Goal: Check status: Check status

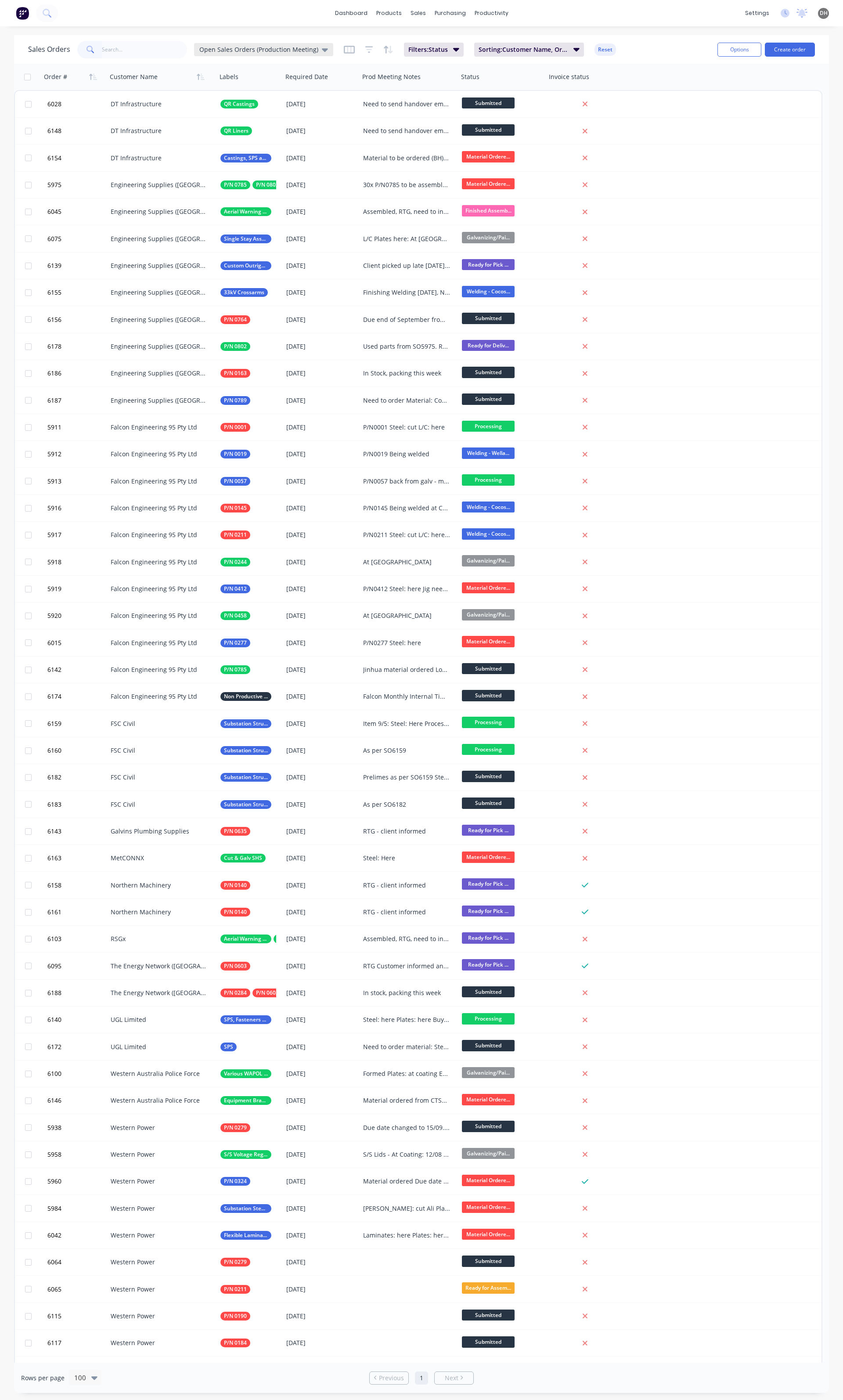
click at [262, 43] on div "Open Sales Orders (Production Meeting)" at bounding box center [264, 49] width 139 height 13
click at [240, 159] on button "Open Sales Orders" at bounding box center [247, 159] width 100 height 10
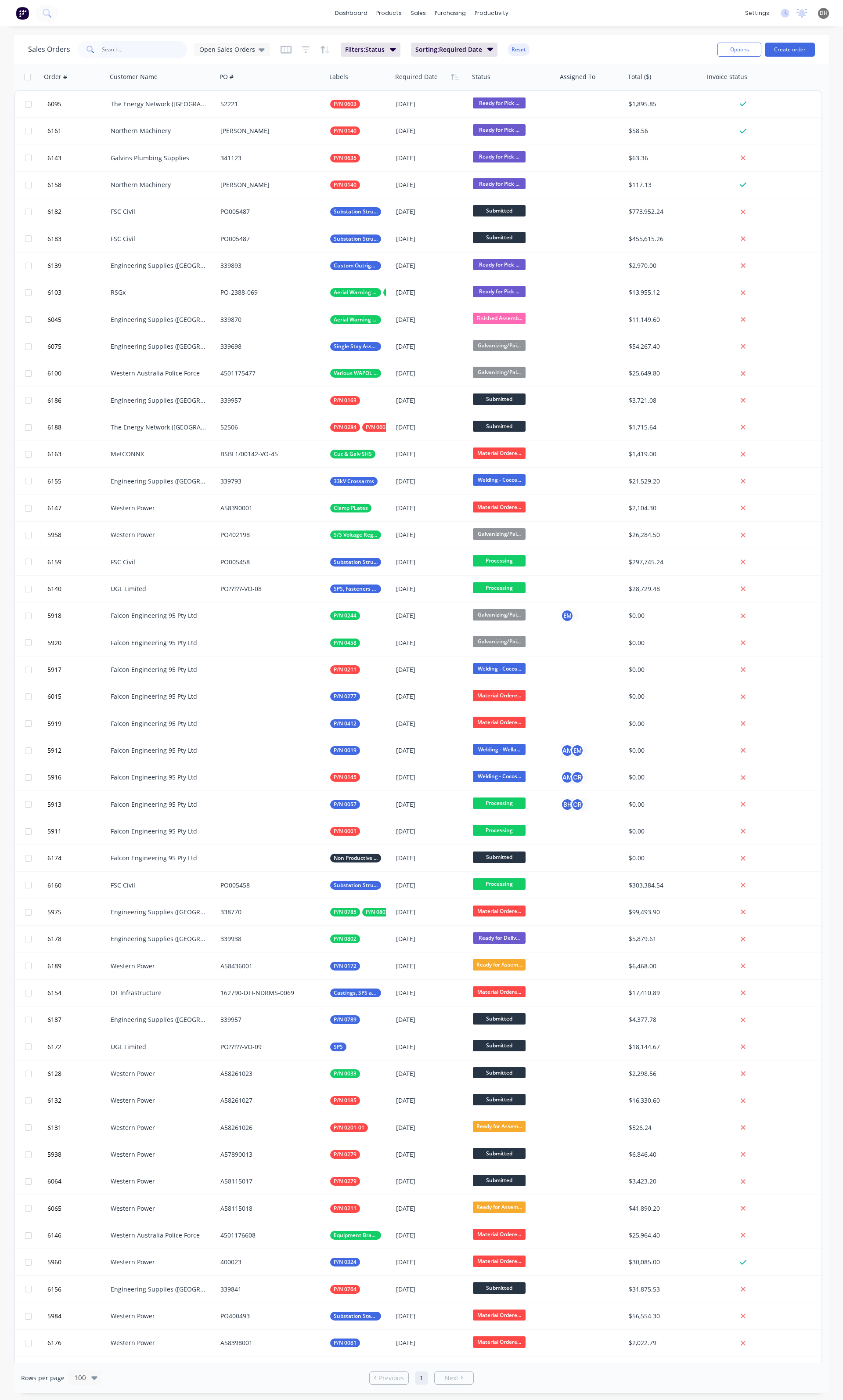
click at [138, 42] on input "text" at bounding box center [145, 49] width 86 height 17
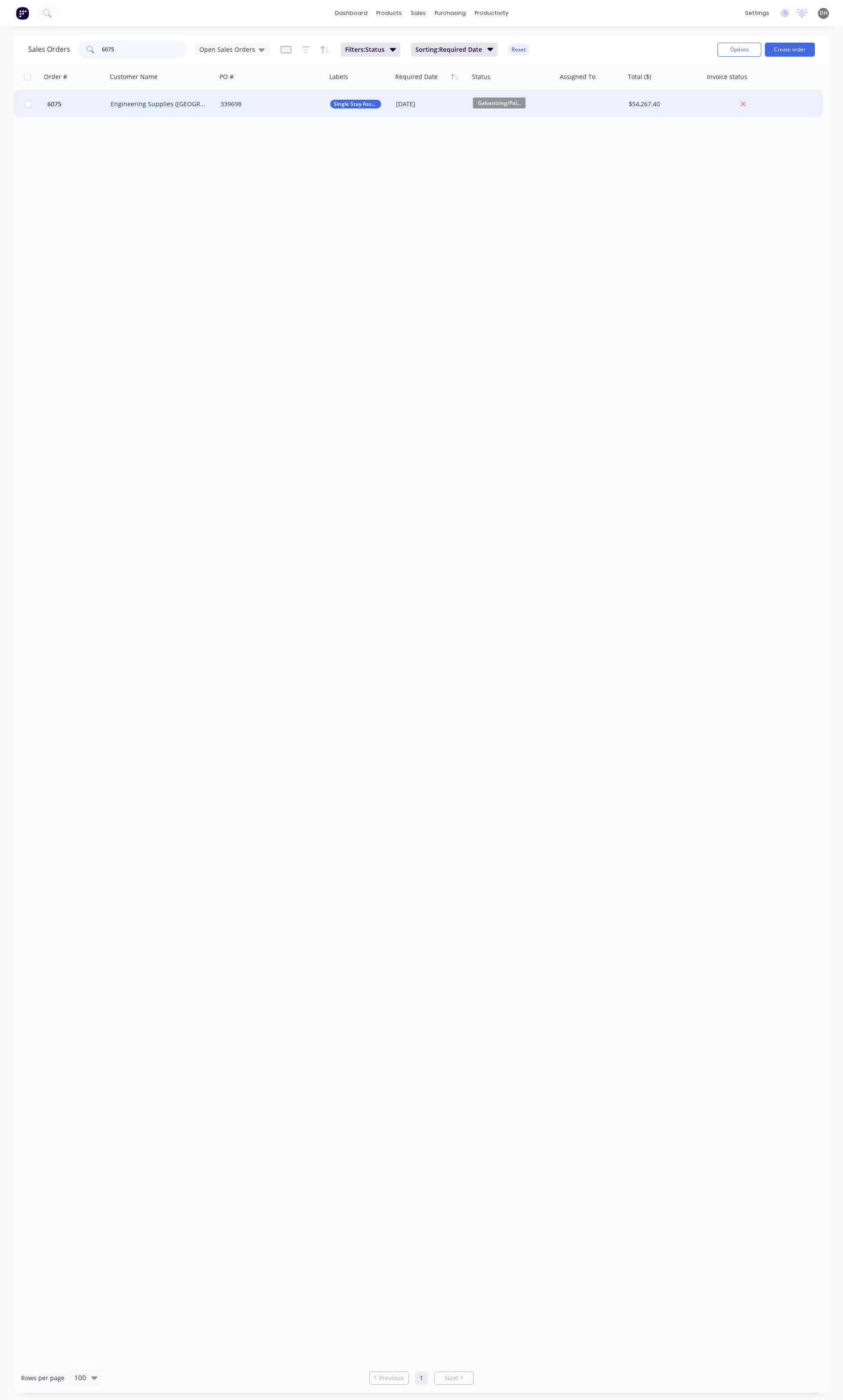
type input "6075"
click at [179, 98] on div "Engineering Supplies ([GEOGRAPHIC_DATA]) Pty Ltd" at bounding box center [162, 104] width 110 height 26
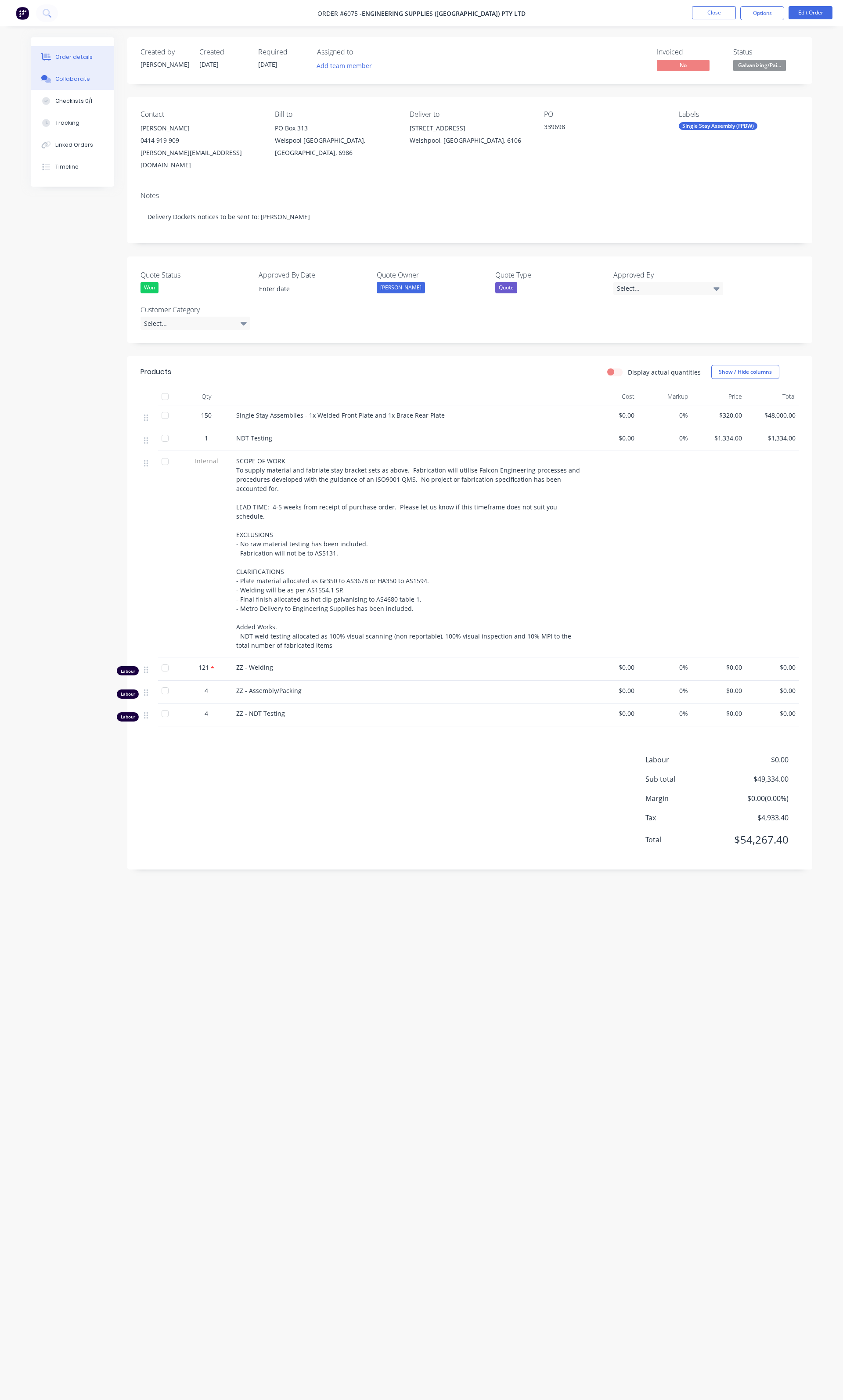
click at [72, 85] on button "Collaborate" at bounding box center [73, 79] width 84 height 22
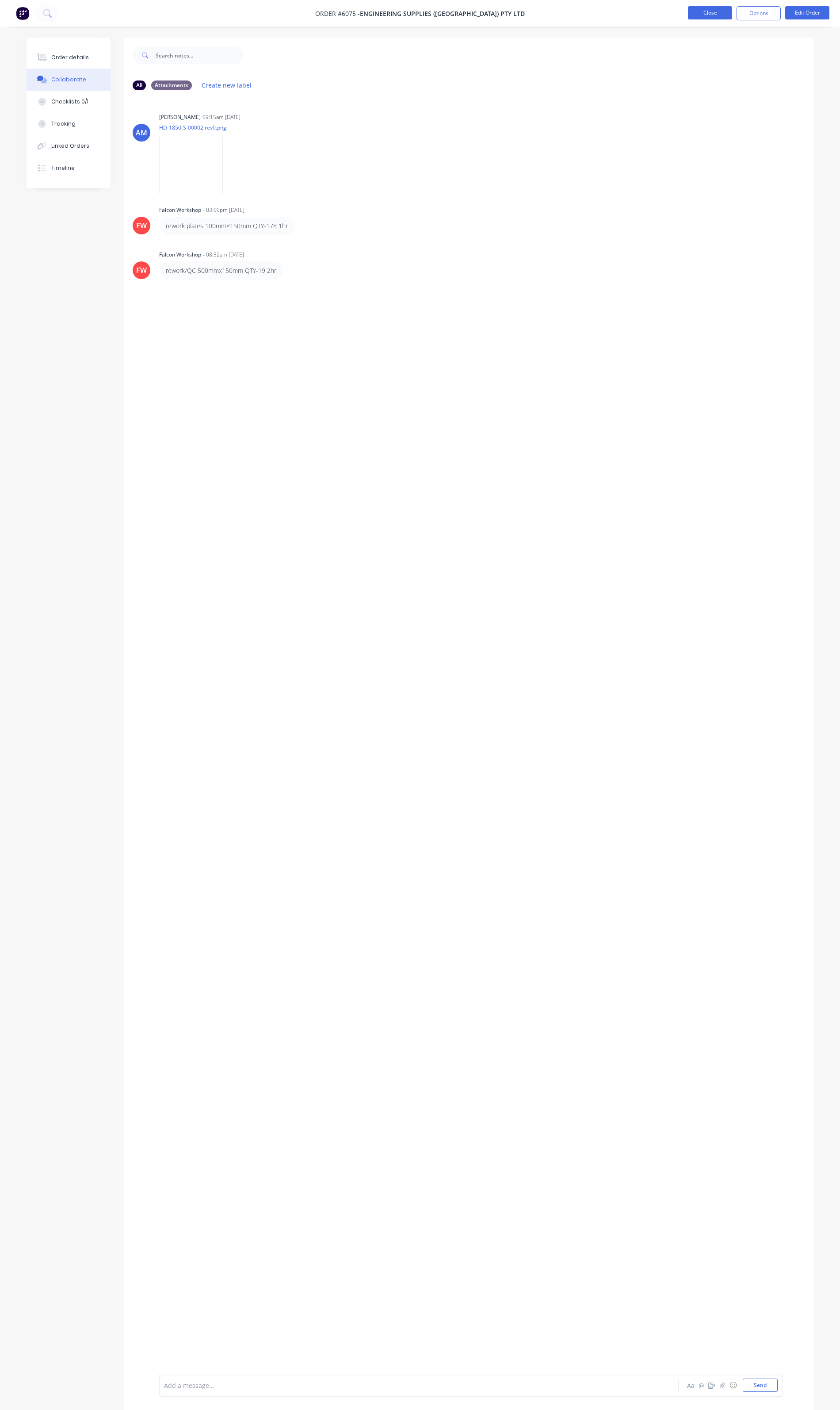
click at [719, 15] on button "Close" at bounding box center [710, 13] width 44 height 13
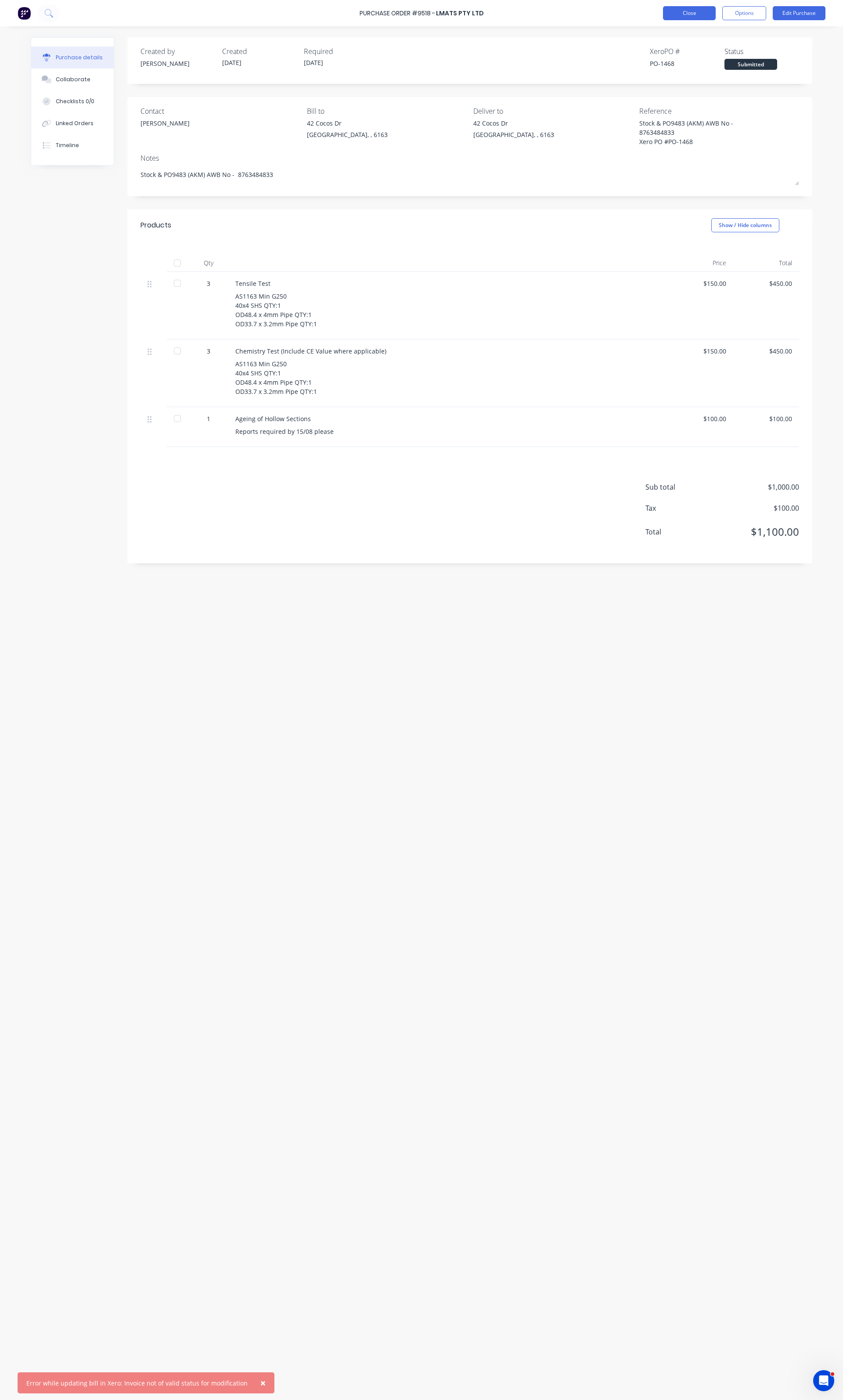
click at [698, 11] on button "Close" at bounding box center [689, 13] width 53 height 14
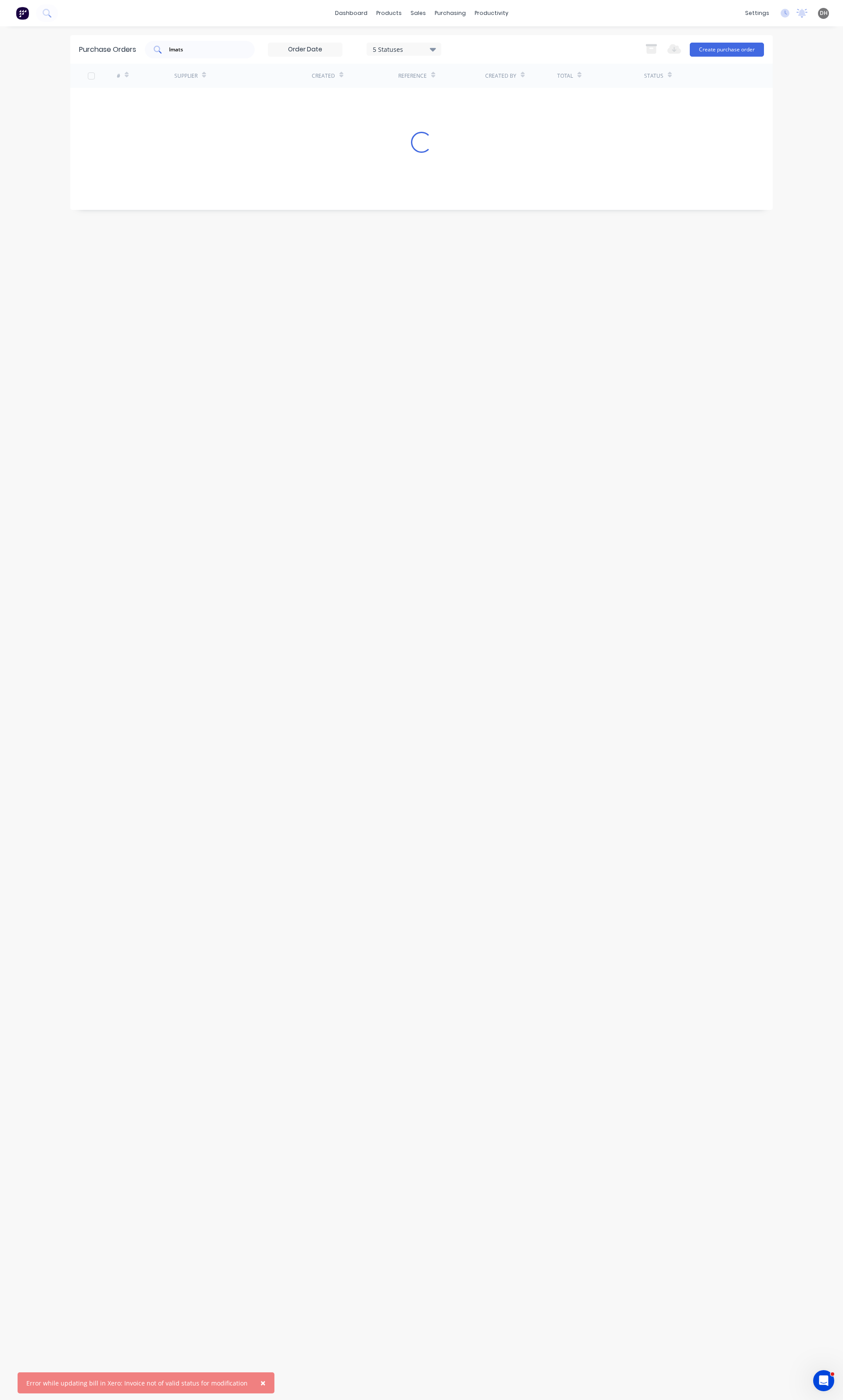
click at [185, 54] on div "lmats" at bounding box center [200, 49] width 110 height 17
click at [191, 53] on input "lmats" at bounding box center [204, 49] width 73 height 9
click at [192, 48] on input "6075" at bounding box center [204, 49] width 73 height 9
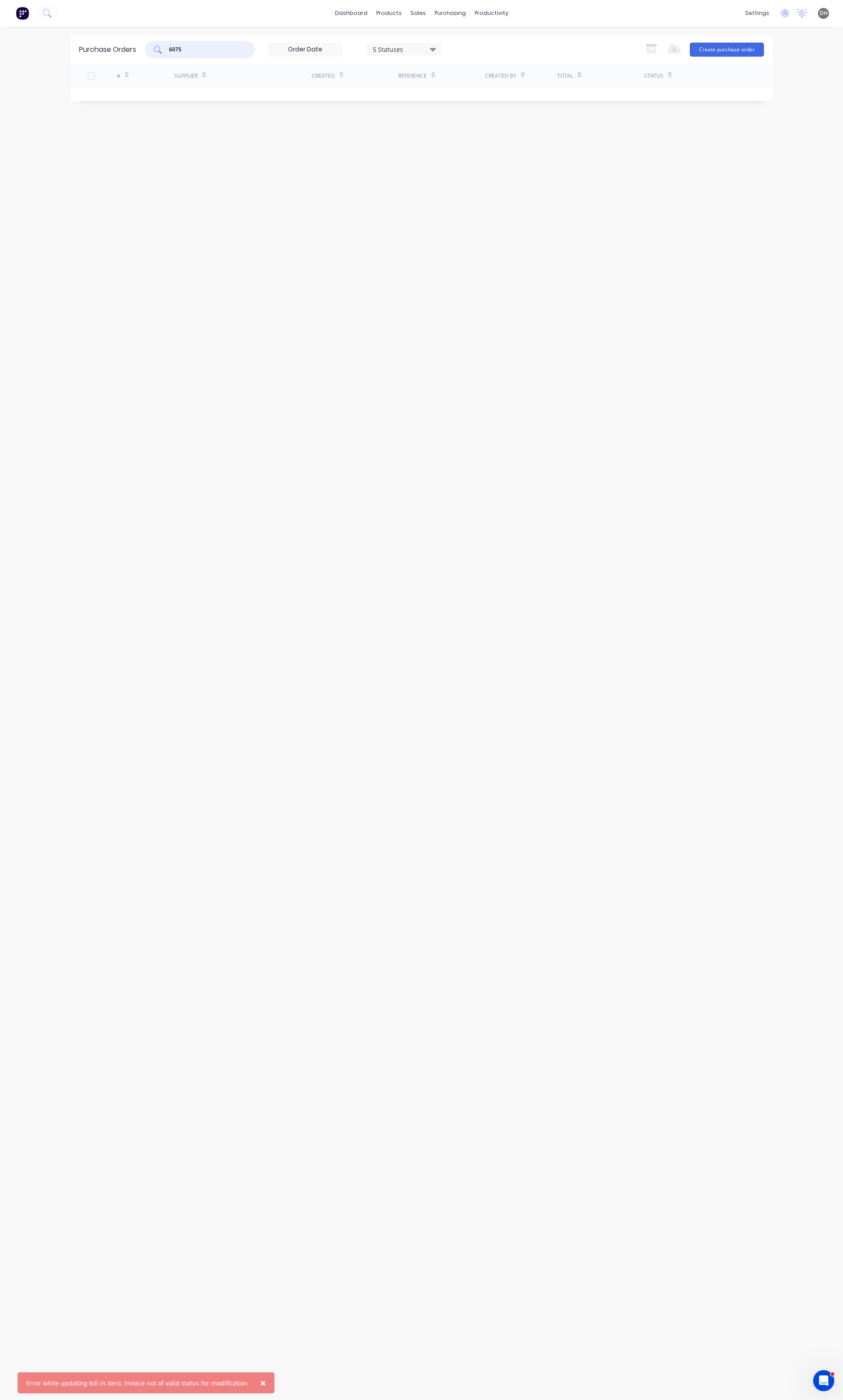
click at [192, 48] on input "6075" at bounding box center [204, 49] width 73 height 9
type input "9387"
click at [215, 103] on div "Hartway Galvanizers" at bounding box center [217, 99] width 85 height 9
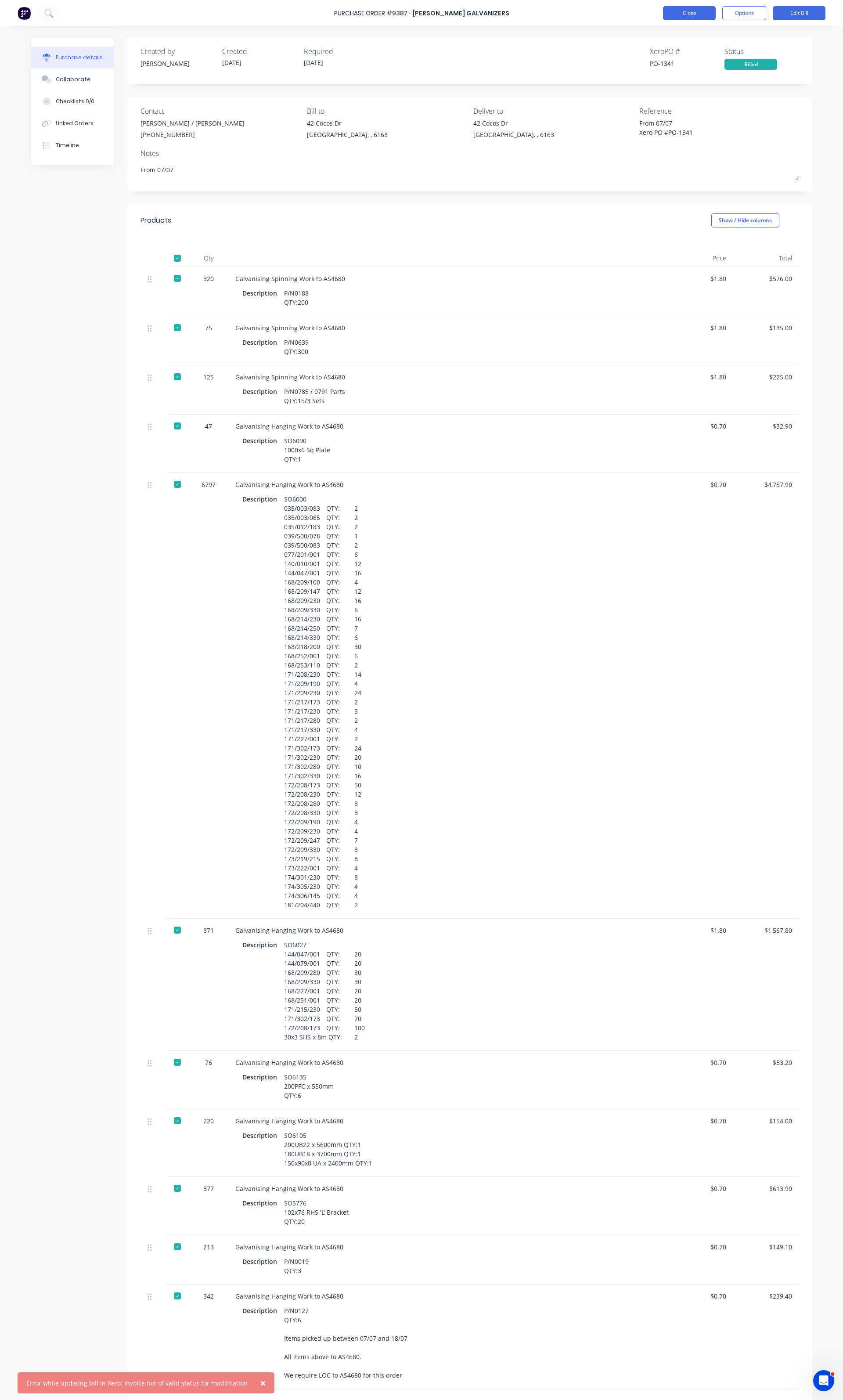
click at [689, 17] on button "Close" at bounding box center [689, 13] width 53 height 14
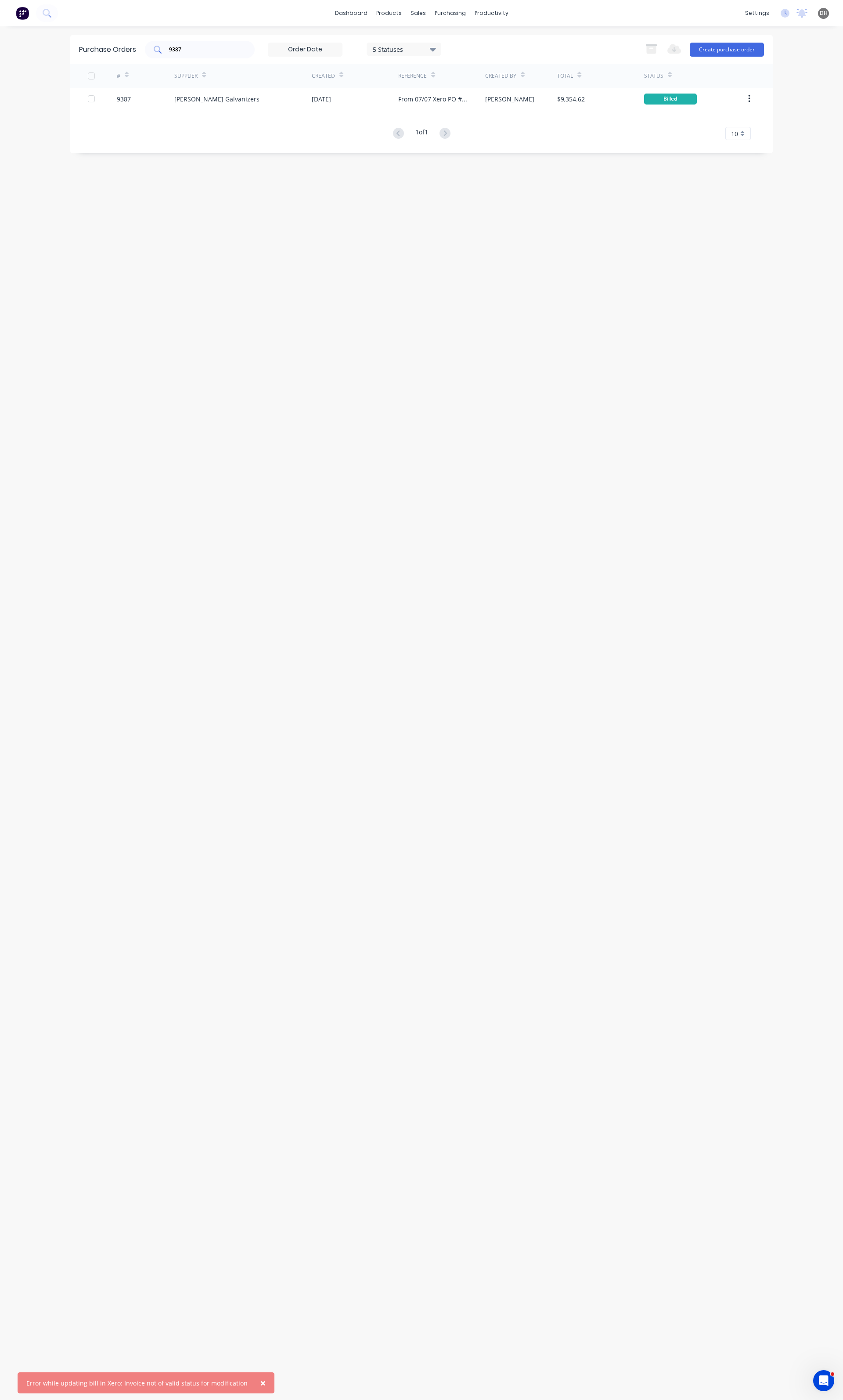
click at [198, 54] on div "9387" at bounding box center [200, 49] width 110 height 17
click at [200, 56] on div "9387" at bounding box center [200, 49] width 110 height 17
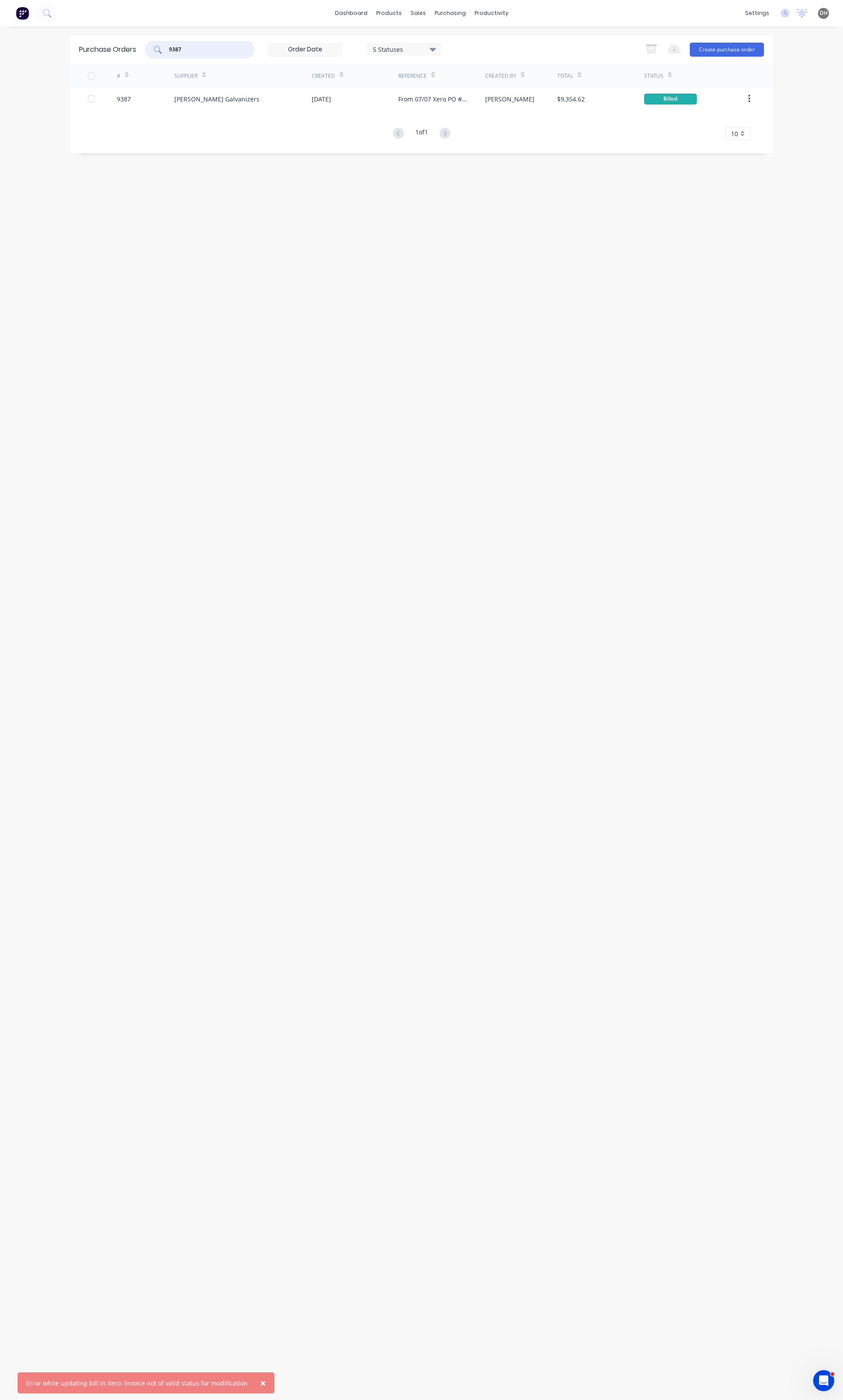
drag, startPoint x: 192, startPoint y: 49, endPoint x: 160, endPoint y: 51, distance: 32.1
click at [160, 51] on div "9387" at bounding box center [200, 49] width 110 height 17
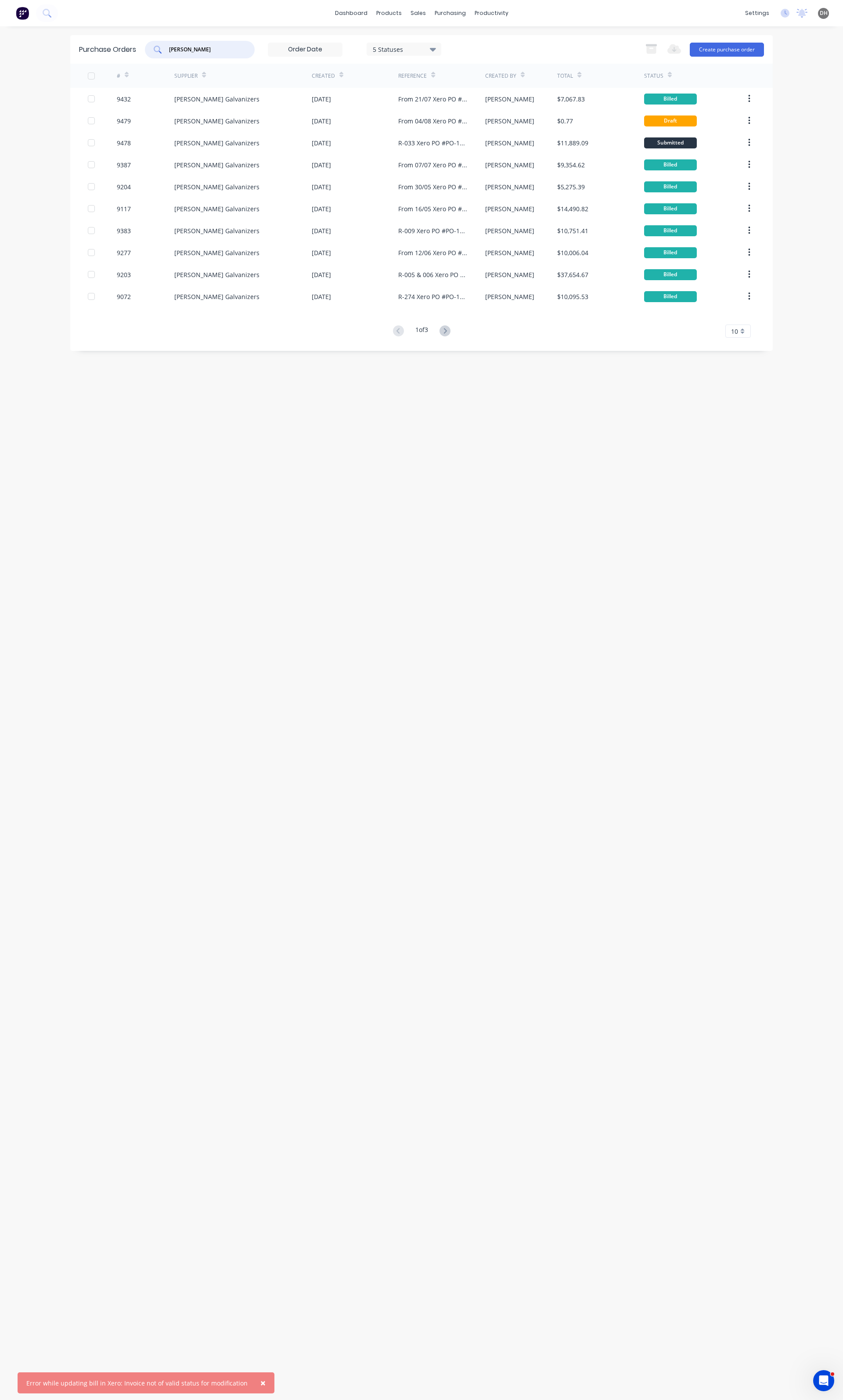
type input "hartway"
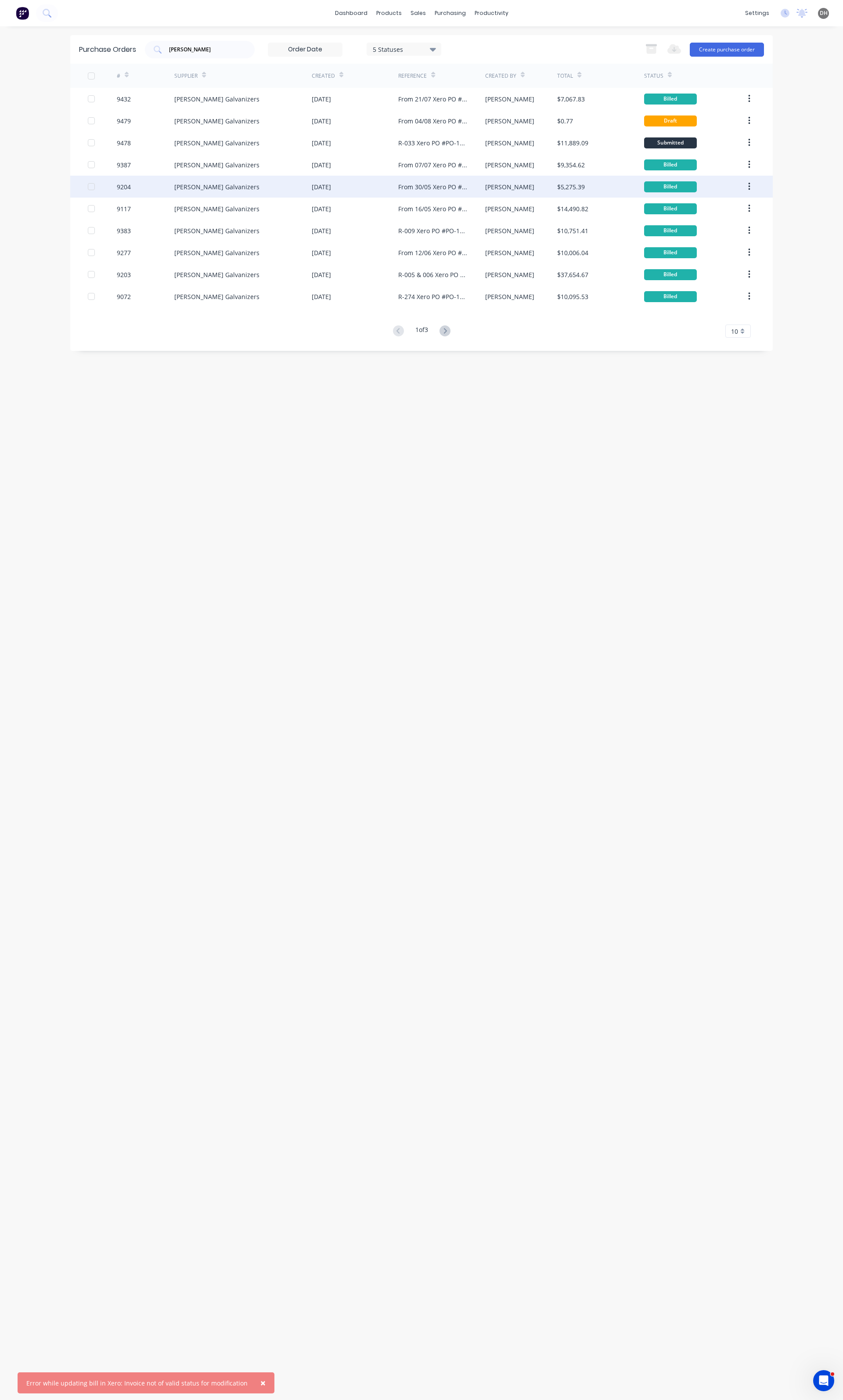
click at [424, 188] on div "From 30/05 Xero PO #PO-1155" at bounding box center [433, 186] width 69 height 9
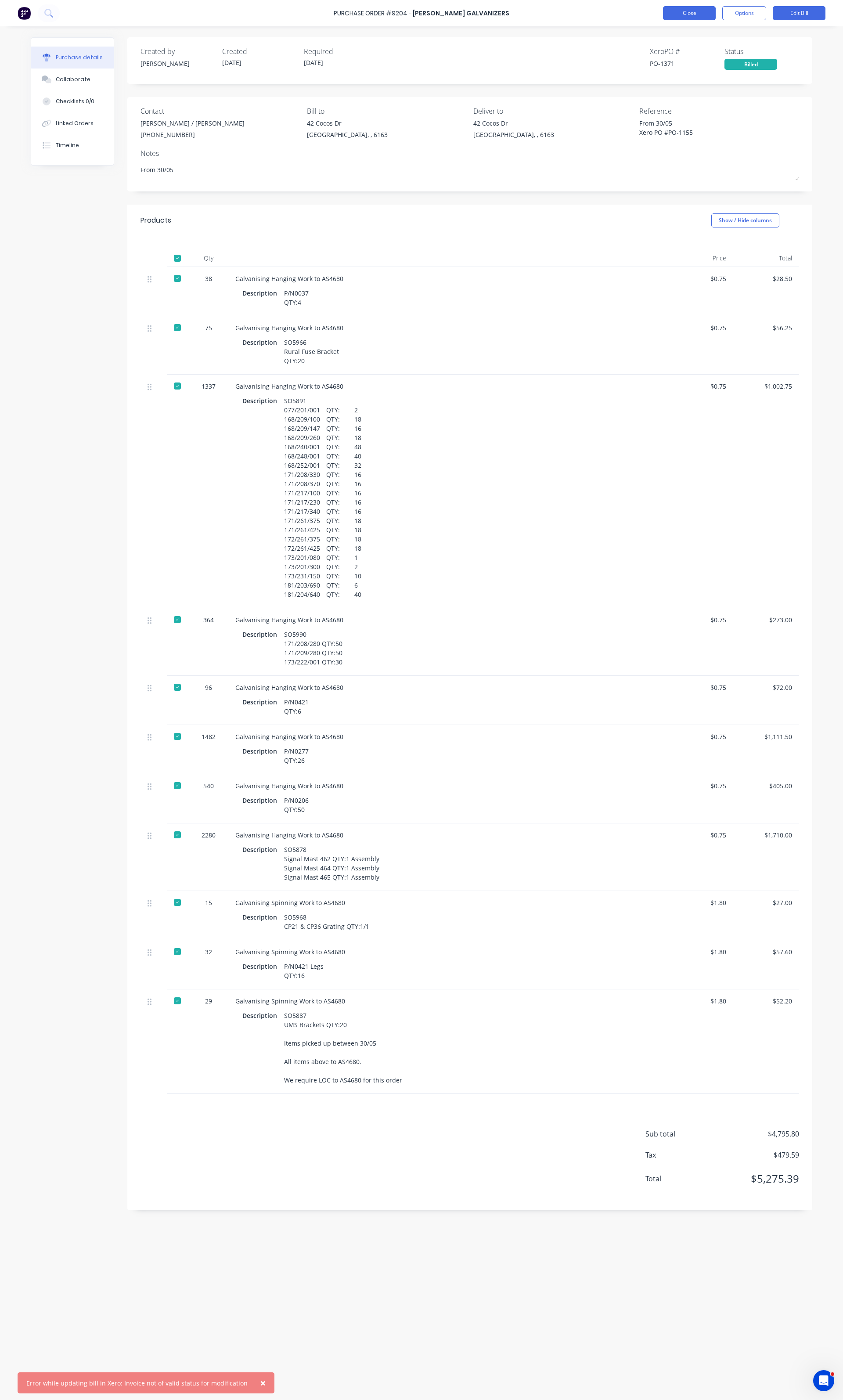
click at [682, 18] on button "Close" at bounding box center [689, 13] width 53 height 14
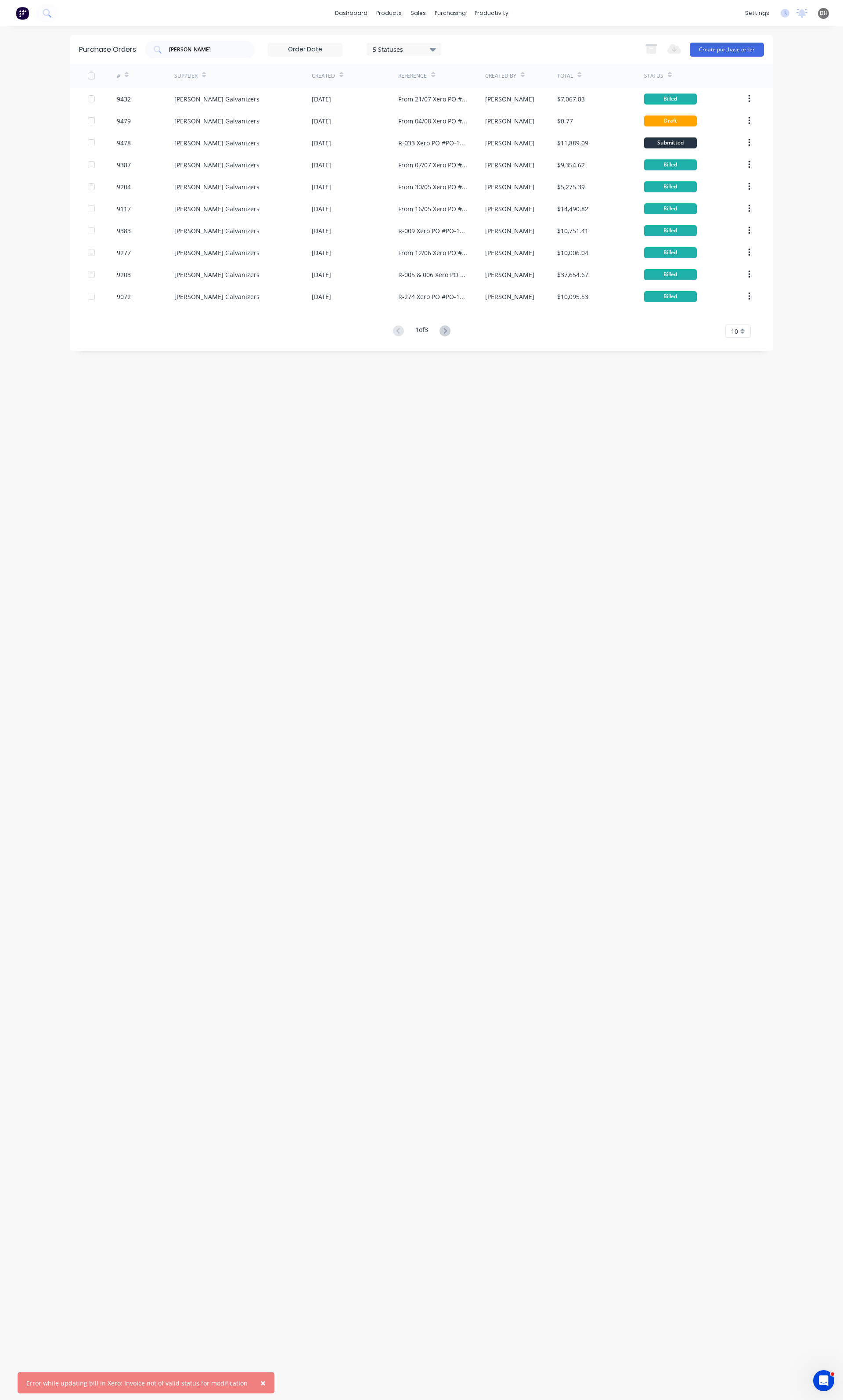
click at [128, 76] on icon at bounding box center [126, 75] width 4 height 7
click at [127, 72] on icon at bounding box center [126, 75] width 4 height 7
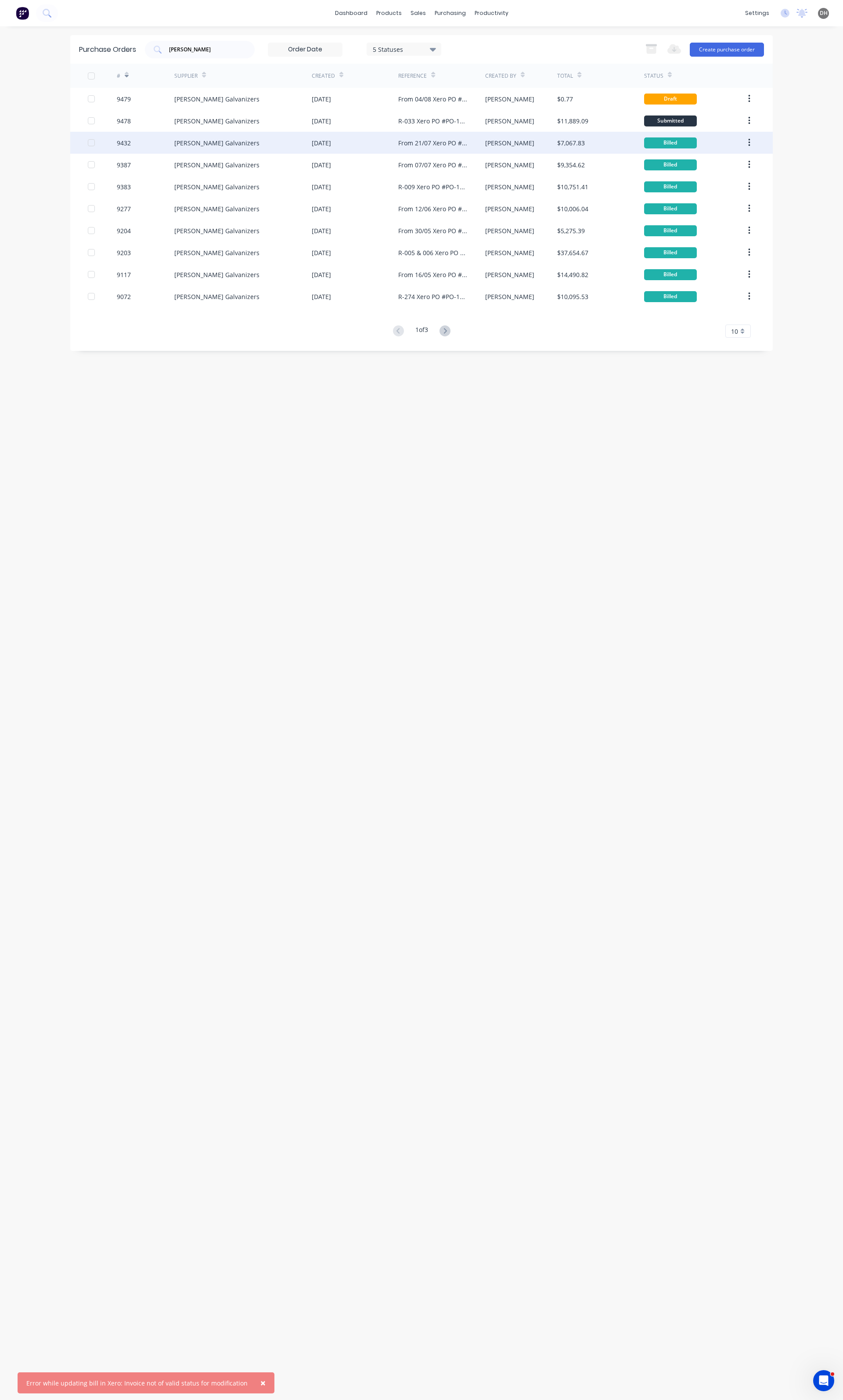
click at [149, 143] on div "9432" at bounding box center [146, 142] width 58 height 22
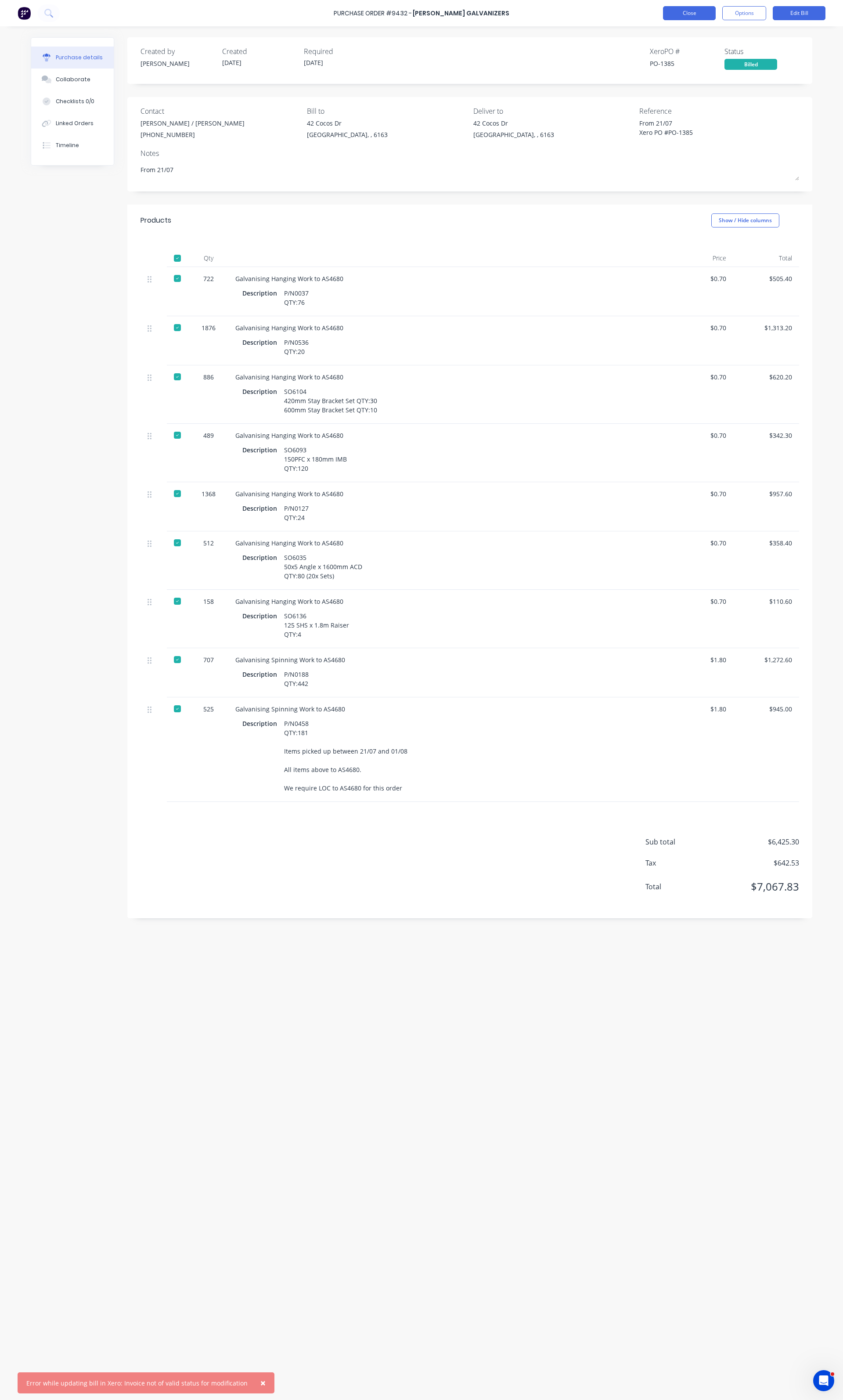
click at [700, 16] on button "Close" at bounding box center [689, 13] width 53 height 14
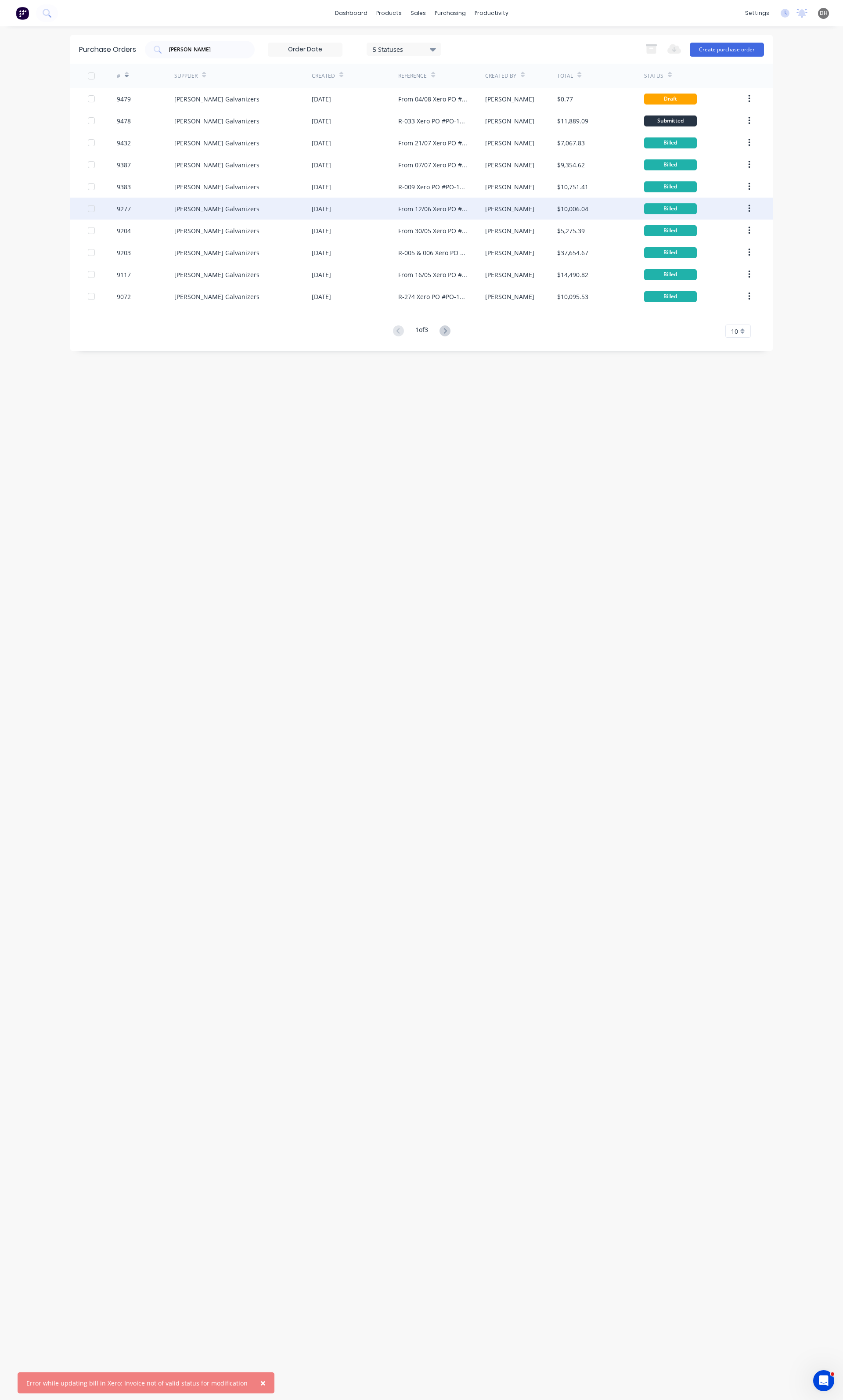
click at [199, 207] on div "Hartway Galvanizers" at bounding box center [217, 209] width 85 height 9
